Goal: Task Accomplishment & Management: Complete application form

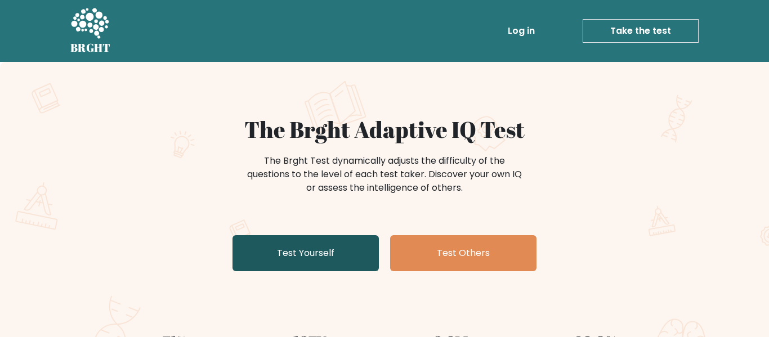
click at [309, 258] on link "Test Yourself" at bounding box center [305, 253] width 146 height 36
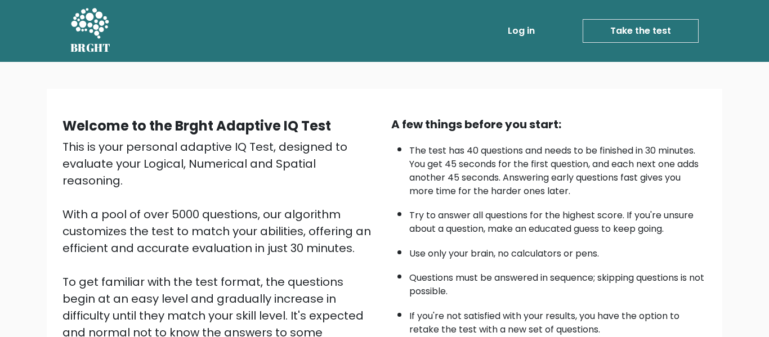
scroll to position [178, 0]
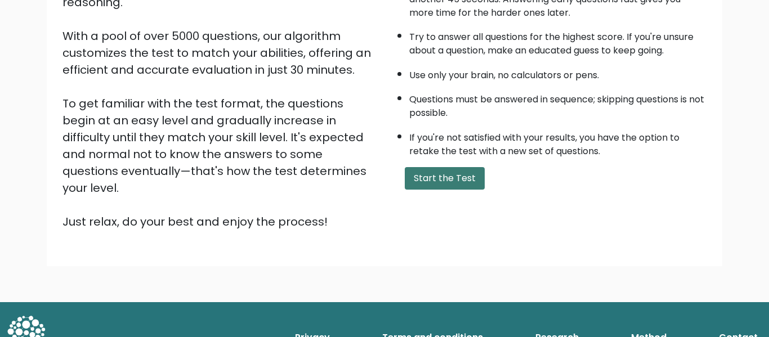
click at [444, 184] on button "Start the Test" at bounding box center [445, 178] width 80 height 23
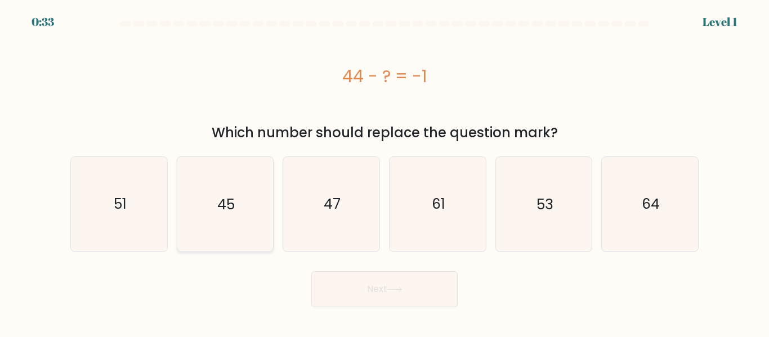
click at [194, 209] on icon "45" at bounding box center [225, 204] width 94 height 94
click at [384, 172] on input "b. 45" at bounding box center [384, 170] width 1 height 3
radio input "true"
click at [339, 284] on button "Next" at bounding box center [384, 289] width 146 height 36
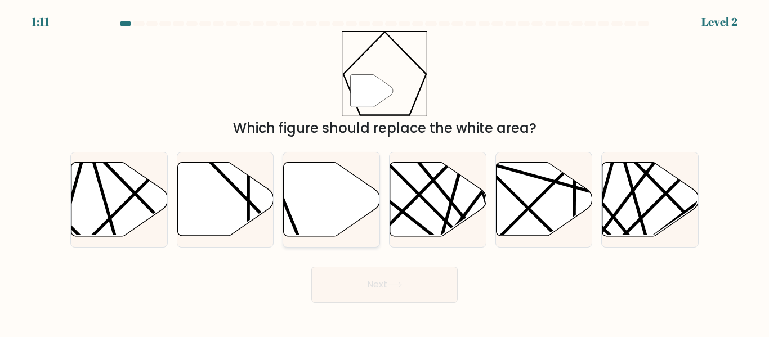
click at [334, 198] on icon at bounding box center [332, 200] width 96 height 74
click at [384, 172] on input "c." at bounding box center [384, 170] width 1 height 3
radio input "true"
click at [386, 293] on button "Next" at bounding box center [384, 285] width 146 height 36
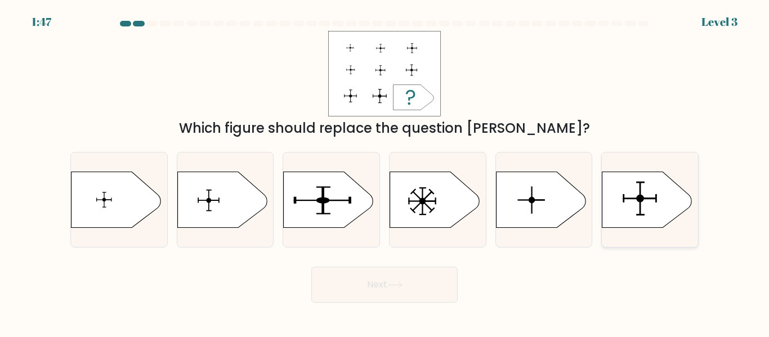
click at [626, 183] on icon at bounding box center [647, 200] width 90 height 56
click at [385, 172] on input "f." at bounding box center [384, 170] width 1 height 3
radio input "true"
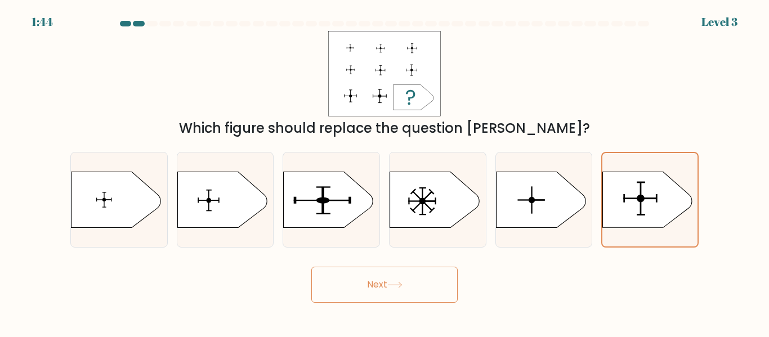
click at [421, 270] on button "Next" at bounding box center [384, 285] width 146 height 36
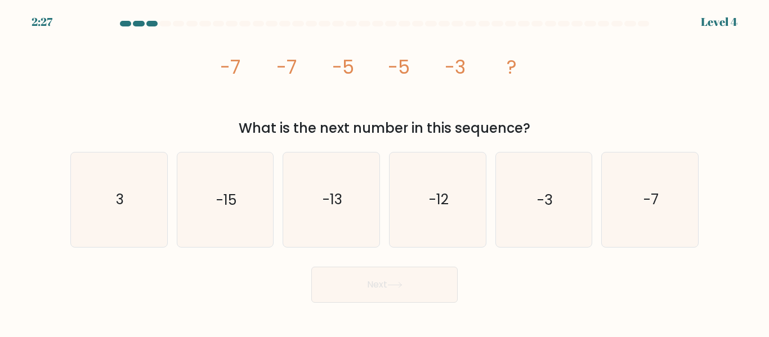
click at [421, 270] on button "Next" at bounding box center [384, 285] width 146 height 36
click at [536, 187] on icon "-3" at bounding box center [543, 199] width 94 height 94
click at [385, 172] on input "e. -3" at bounding box center [384, 170] width 1 height 3
radio input "true"
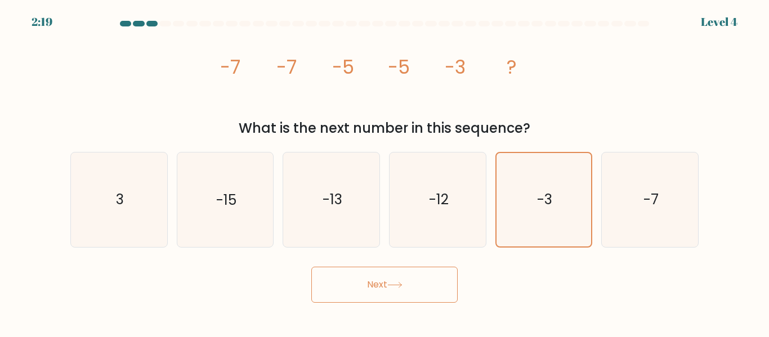
click at [416, 285] on button "Next" at bounding box center [384, 285] width 146 height 36
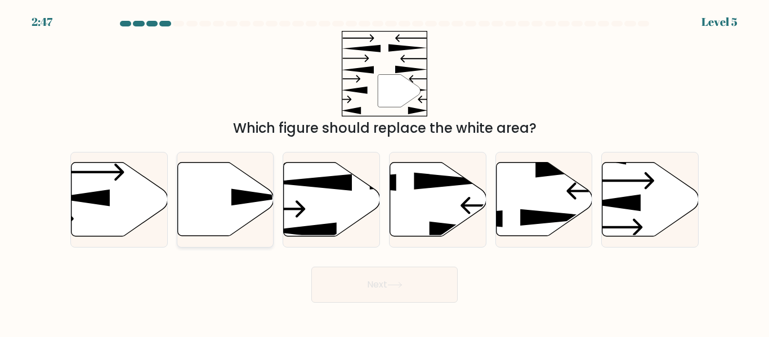
click at [213, 207] on icon at bounding box center [225, 200] width 96 height 74
click at [384, 172] on input "b." at bounding box center [384, 170] width 1 height 3
radio input "true"
click at [402, 284] on icon at bounding box center [394, 285] width 15 height 6
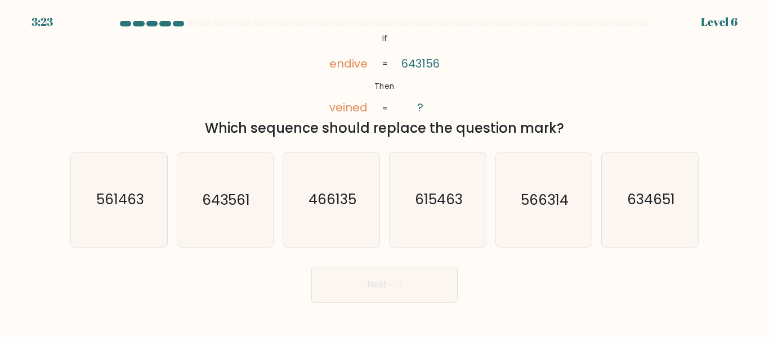
click at [402, 284] on icon at bounding box center [394, 285] width 15 height 6
click at [487, 128] on div "Which sequence should replace the question mark?" at bounding box center [384, 128] width 614 height 20
click at [200, 205] on icon "643561" at bounding box center [225, 199] width 94 height 94
click at [384, 172] on input "b. 643561" at bounding box center [384, 170] width 1 height 3
radio input "true"
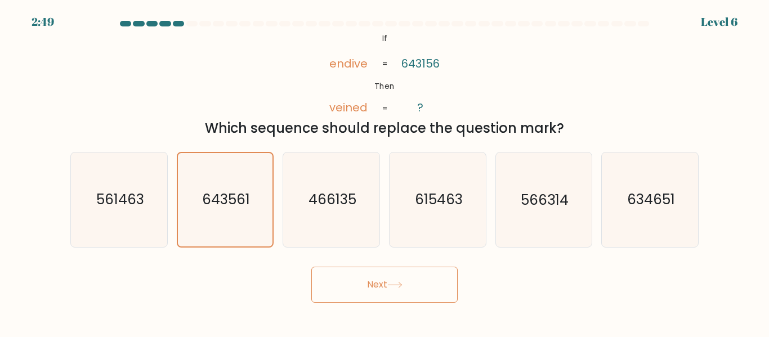
click at [357, 279] on button "Next" at bounding box center [384, 285] width 146 height 36
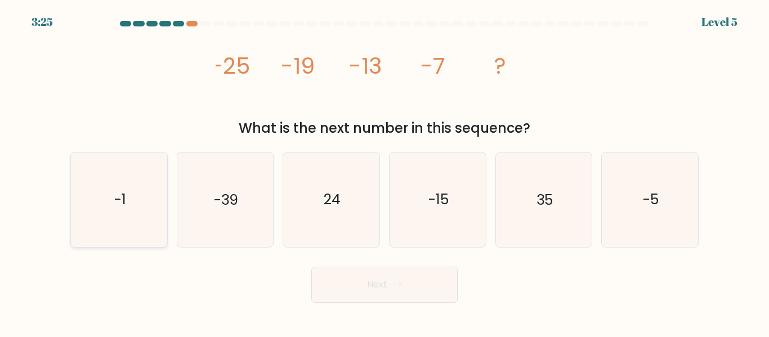
click at [141, 191] on icon "-1" at bounding box center [119, 199] width 94 height 94
click at [384, 172] on input "a. -1" at bounding box center [384, 170] width 1 height 3
radio input "true"
click at [388, 295] on button "Next" at bounding box center [384, 285] width 146 height 36
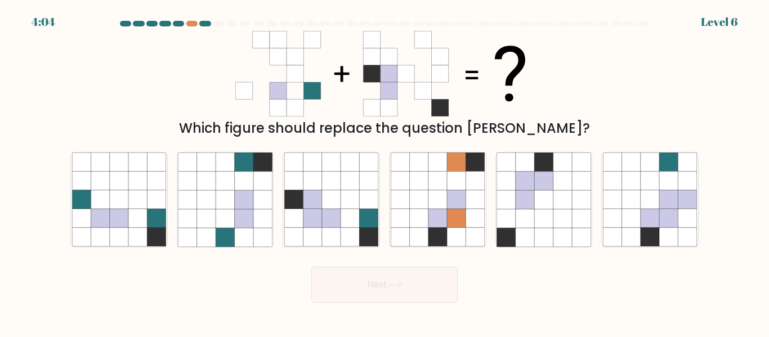
click at [298, 100] on icon at bounding box center [294, 108] width 17 height 17
click at [407, 198] on icon at bounding box center [400, 199] width 19 height 19
click at [385, 172] on input "d." at bounding box center [384, 170] width 1 height 3
radio input "true"
click at [369, 201] on icon at bounding box center [369, 199] width 19 height 19
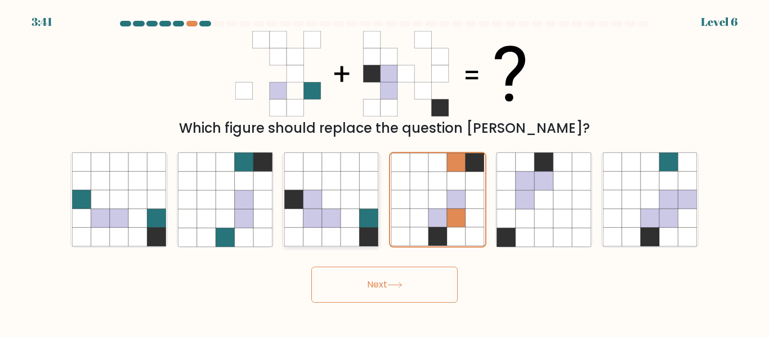
click at [384, 172] on input "c." at bounding box center [384, 170] width 1 height 3
radio input "true"
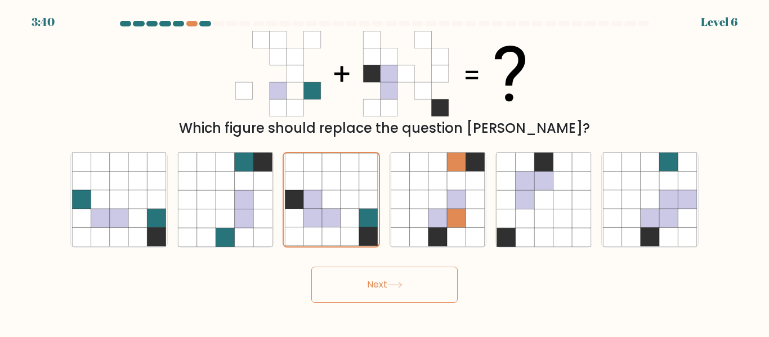
click at [412, 303] on body "3:40 Level 6" at bounding box center [384, 168] width 769 height 337
click at [359, 255] on form at bounding box center [384, 162] width 769 height 282
click at [378, 277] on button "Next" at bounding box center [384, 285] width 146 height 36
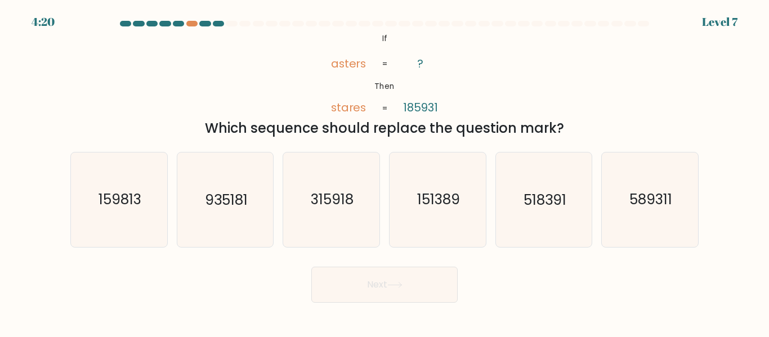
click at [518, 97] on div "@import url('https://fonts.googleapis.com/css?family=Abril+Fatface:400,100,100i…" at bounding box center [384, 84] width 641 height 107
click at [555, 213] on icon "518391" at bounding box center [543, 199] width 94 height 94
click at [385, 172] on input "e. 518391" at bounding box center [384, 170] width 1 height 3
radio input "true"
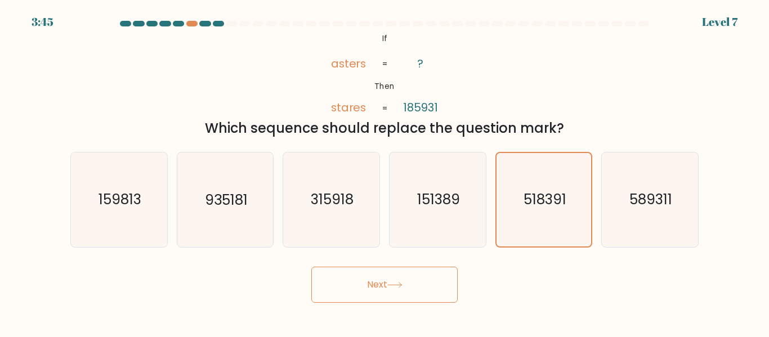
click at [402, 280] on button "Next" at bounding box center [384, 285] width 146 height 36
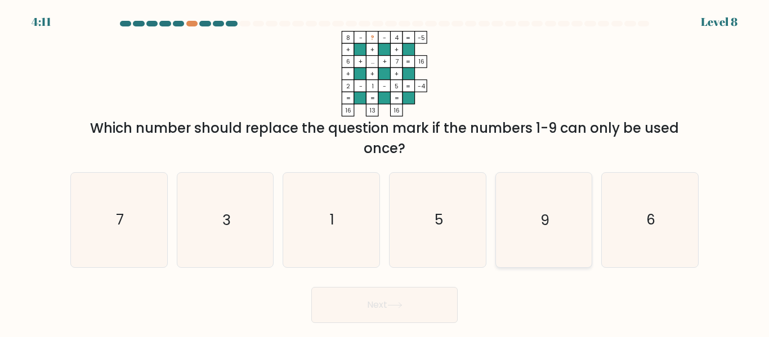
click at [546, 212] on text "9" at bounding box center [544, 220] width 9 height 20
click at [385, 172] on input "e. 9" at bounding box center [384, 170] width 1 height 3
radio input "true"
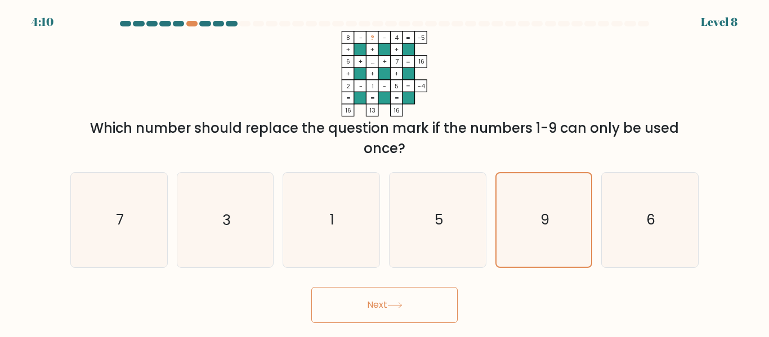
click at [360, 320] on button "Next" at bounding box center [384, 305] width 146 height 36
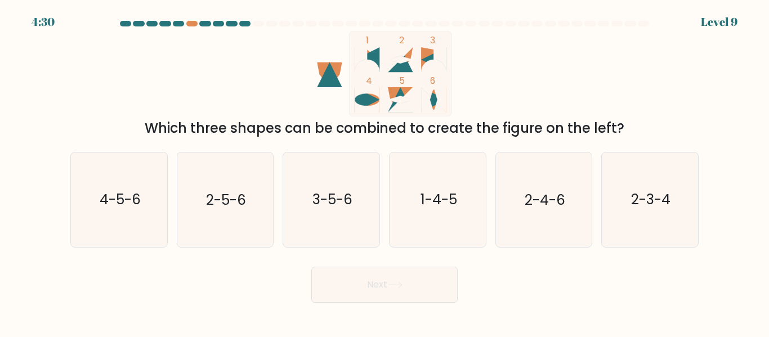
click at [345, 114] on icon "1 2 3 4 5 6" at bounding box center [384, 74] width 303 height 86
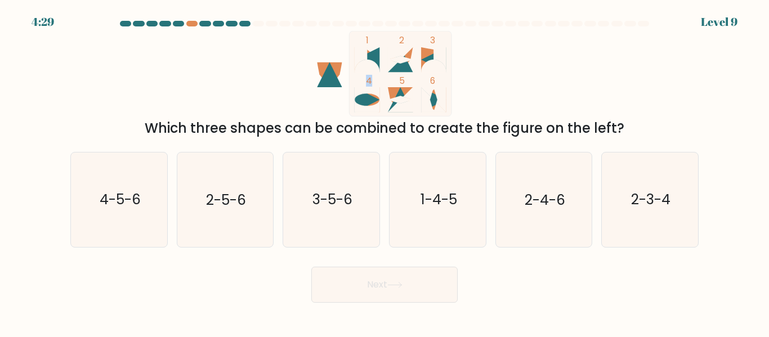
click at [345, 114] on icon "1 2 3 4 5 6" at bounding box center [384, 74] width 303 height 86
click at [266, 173] on icon "2-5-6" at bounding box center [225, 199] width 94 height 94
click at [384, 172] on input "b. 2-5-6" at bounding box center [384, 170] width 1 height 3
radio input "true"
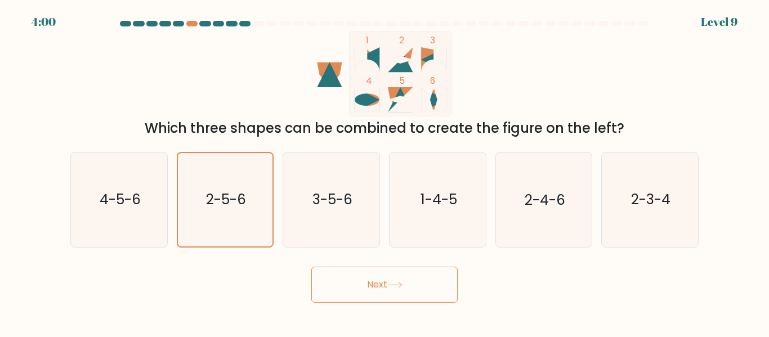
click at [360, 272] on button "Next" at bounding box center [384, 285] width 146 height 36
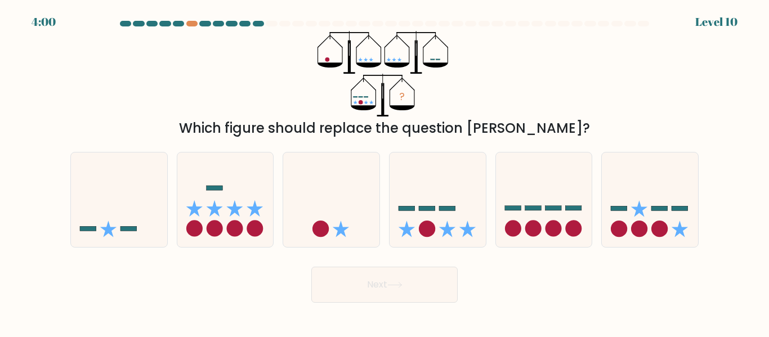
click at [371, 287] on button "Next" at bounding box center [384, 285] width 146 height 36
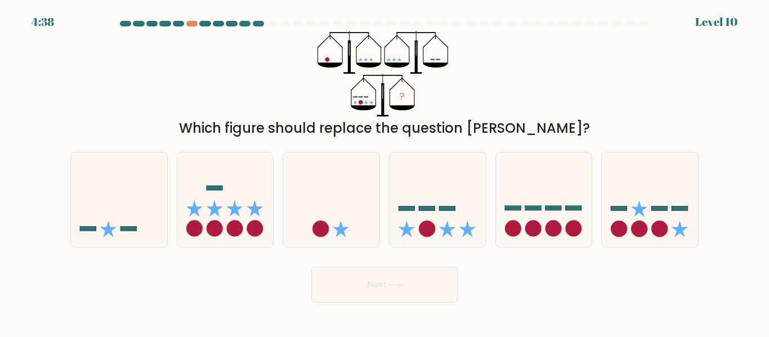
click at [371, 287] on button "Next" at bounding box center [384, 285] width 146 height 36
click at [454, 246] on div at bounding box center [437, 199] width 97 height 95
click at [385, 172] on input "d." at bounding box center [384, 170] width 1 height 3
radio input "true"
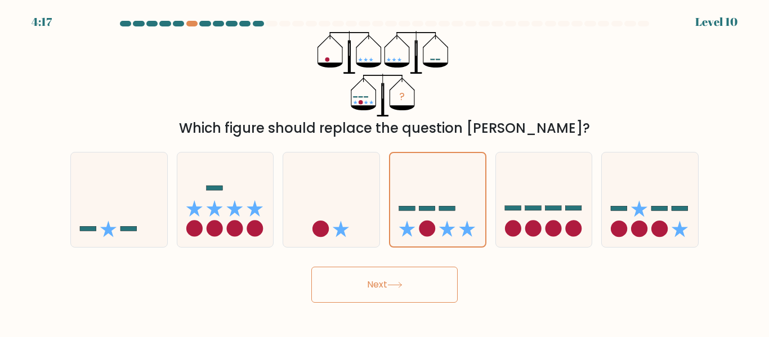
click at [365, 283] on button "Next" at bounding box center [384, 285] width 146 height 36
